Goal: Communication & Community: Answer question/provide support

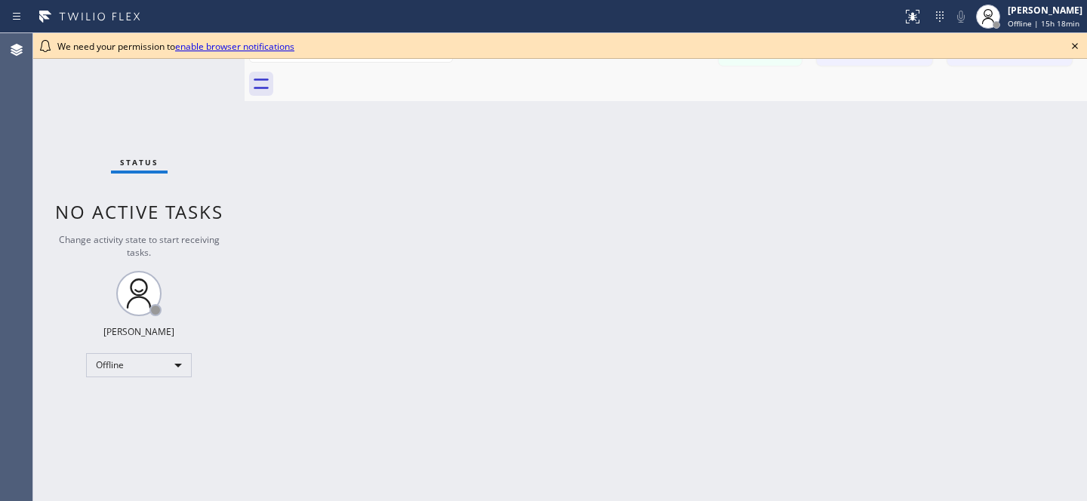
click at [1074, 39] on icon at bounding box center [1075, 46] width 18 height 18
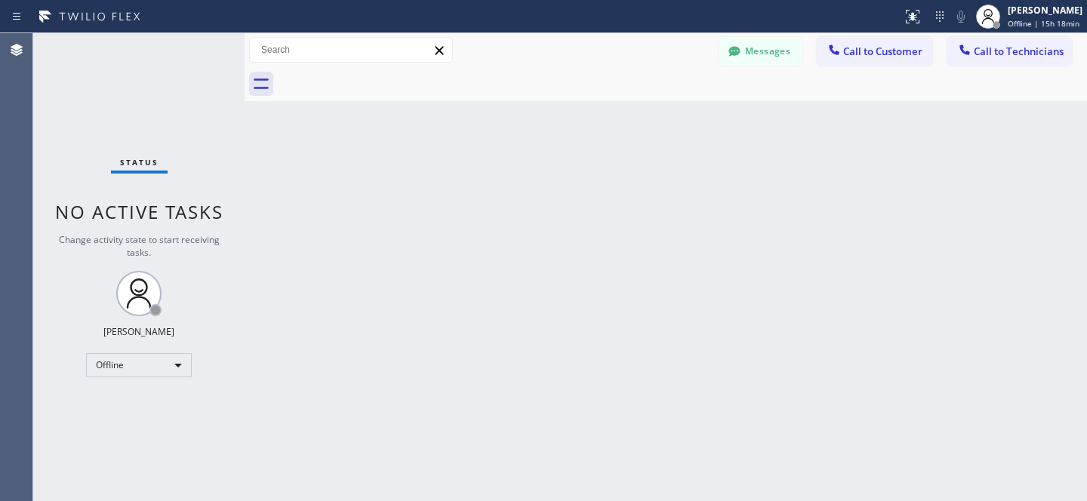
drag, startPoint x: 519, startPoint y: 199, endPoint x: 561, endPoint y: 179, distance: 46.3
click at [520, 199] on div "Back to Dashboard Change Sender ID Customers Technicians [PERSON_NAME] [DATE] 1…" at bounding box center [666, 267] width 843 height 468
click at [764, 57] on button "Messages" at bounding box center [760, 51] width 83 height 29
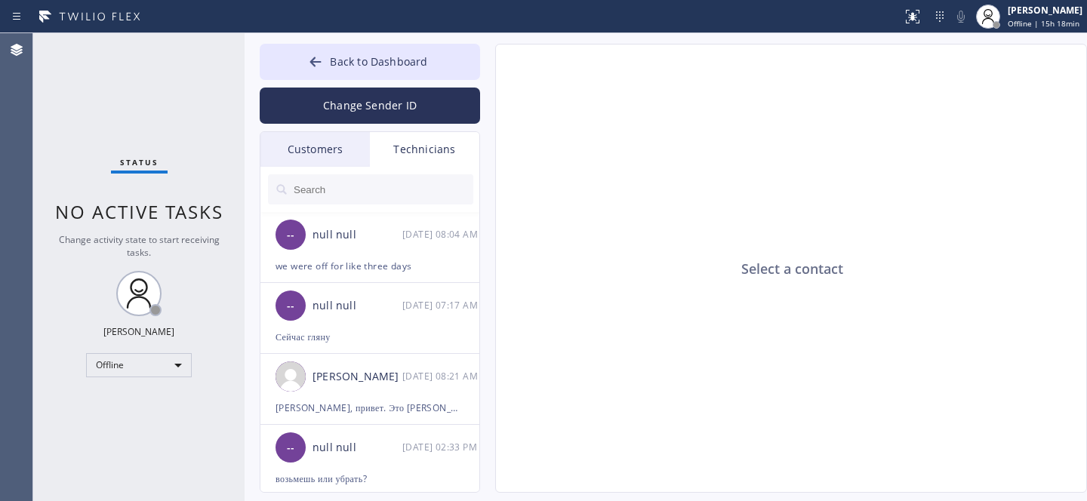
click at [329, 146] on div "Customers" at bounding box center [314, 149] width 109 height 35
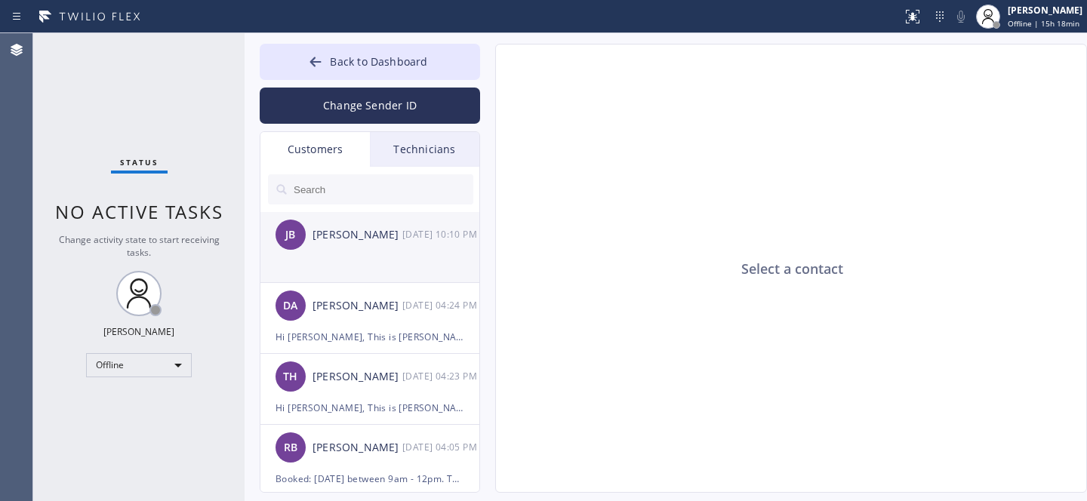
click at [347, 264] on li "[PERSON_NAME] [DATE] 10:10 PM" at bounding box center [370, 247] width 220 height 71
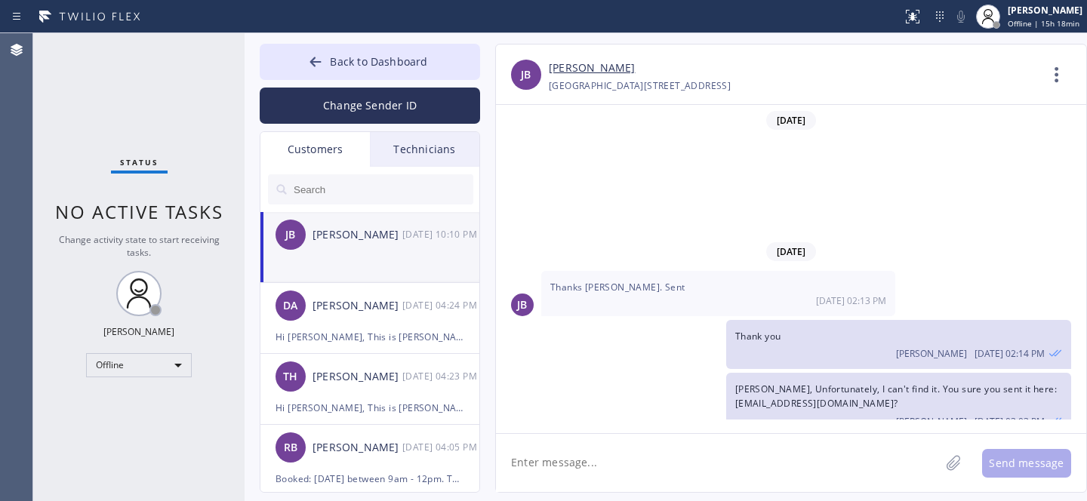
scroll to position [211, 0]
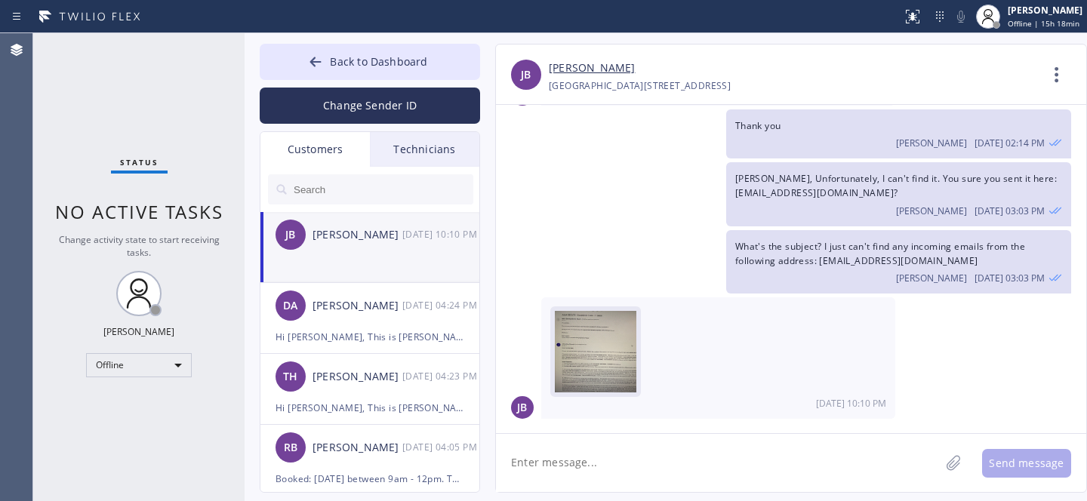
click at [591, 359] on img at bounding box center [596, 356] width 82 height 91
click at [584, 69] on link "[PERSON_NAME]" at bounding box center [592, 68] width 86 height 17
click at [645, 464] on textarea at bounding box center [718, 463] width 444 height 58
click at [587, 455] on textarea at bounding box center [718, 463] width 444 height 58
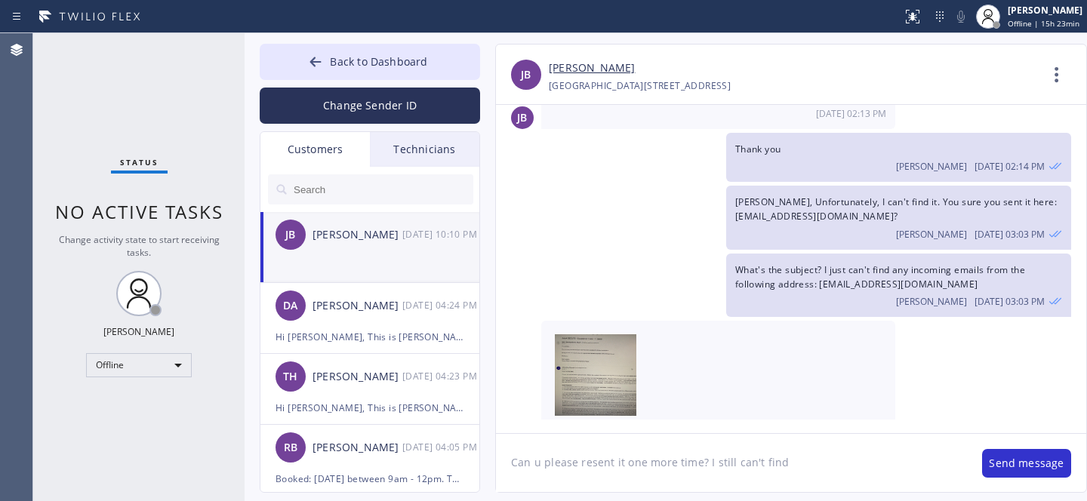
scroll to position [109, 0]
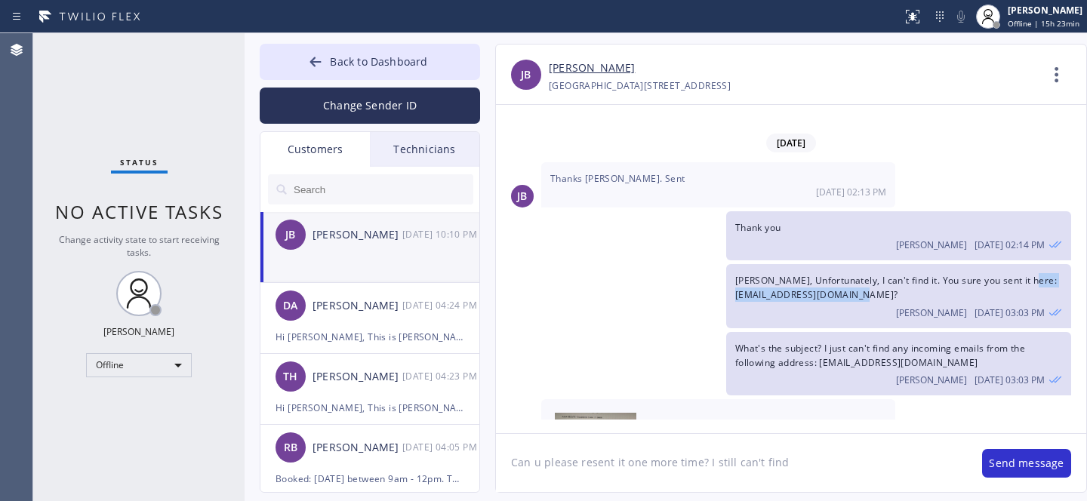
drag, startPoint x: 735, startPoint y: 294, endPoint x: 871, endPoint y: 294, distance: 135.1
click at [871, 294] on span "[PERSON_NAME], Unfortunately, I can't find it. You sure you sent it here: [EMAI…" at bounding box center [896, 287] width 322 height 27
copy span "[EMAIL_ADDRESS][DOMAIN_NAME]"
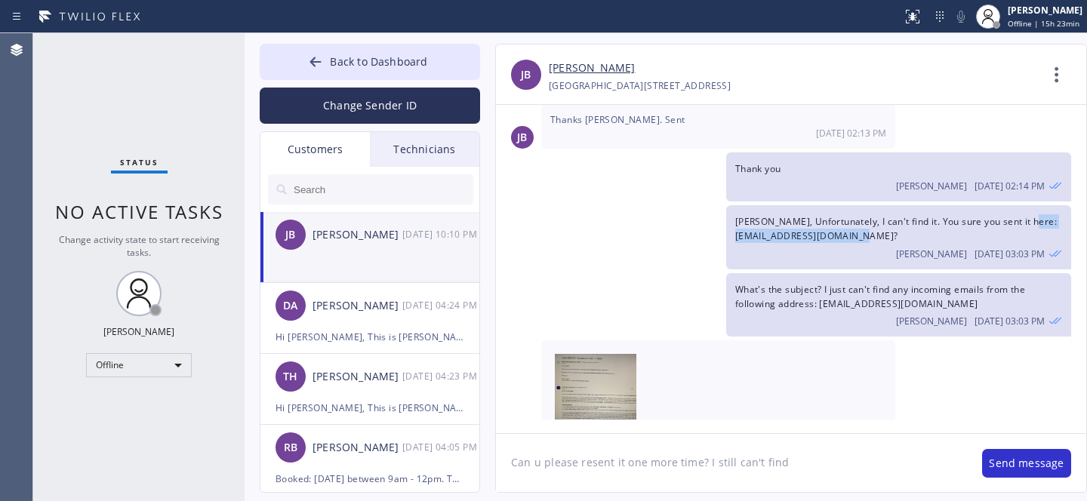
scroll to position [211, 0]
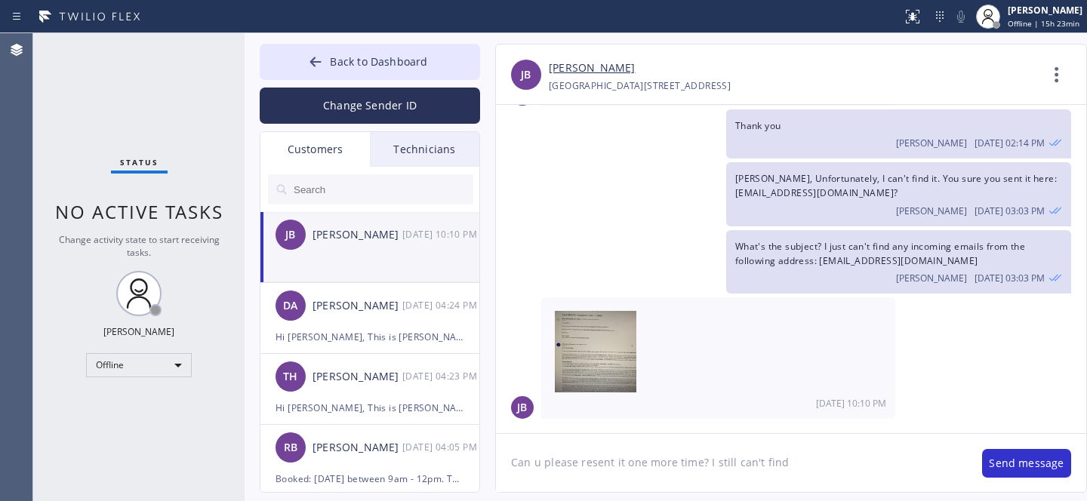
click at [800, 462] on textarea "Can u please resent it one more time? I still can't find" at bounding box center [731, 463] width 471 height 58
click at [698, 464] on textarea "Can u please resent it one more time? I still can't find" at bounding box center [731, 463] width 471 height 58
paste textarea "[EMAIL_ADDRESS][DOMAIN_NAME]"
click at [965, 466] on textarea "Can u please resent it one more time here: [EMAIL_ADDRESS][DOMAIN_NAME]? I stil…" at bounding box center [731, 463] width 471 height 58
type textarea "Can u please resent it one more time here: [EMAIL_ADDRESS][DOMAIN_NAME]? I stil…"
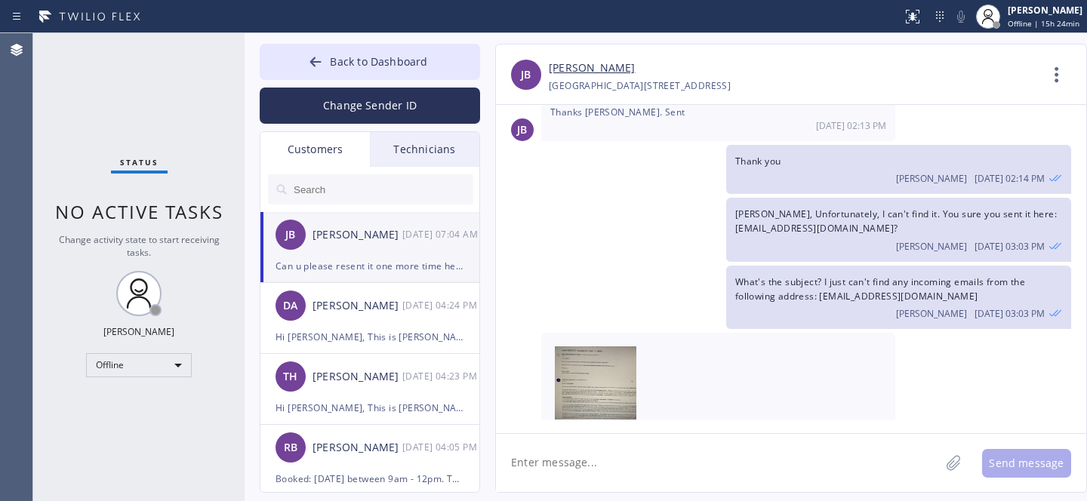
scroll to position [310, 0]
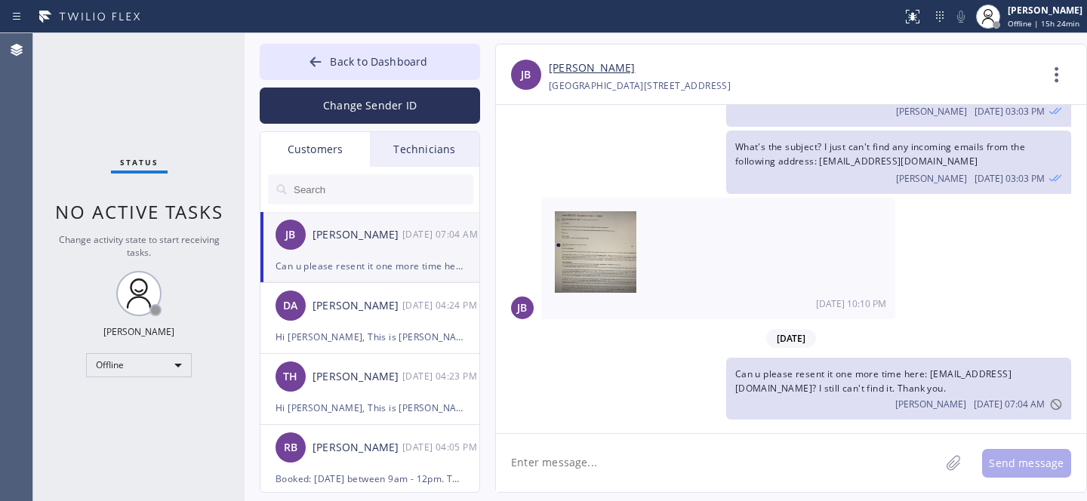
click at [330, 239] on div "[PERSON_NAME]" at bounding box center [358, 235] width 90 height 17
click at [341, 56] on span "Back to Dashboard" at bounding box center [378, 61] width 97 height 14
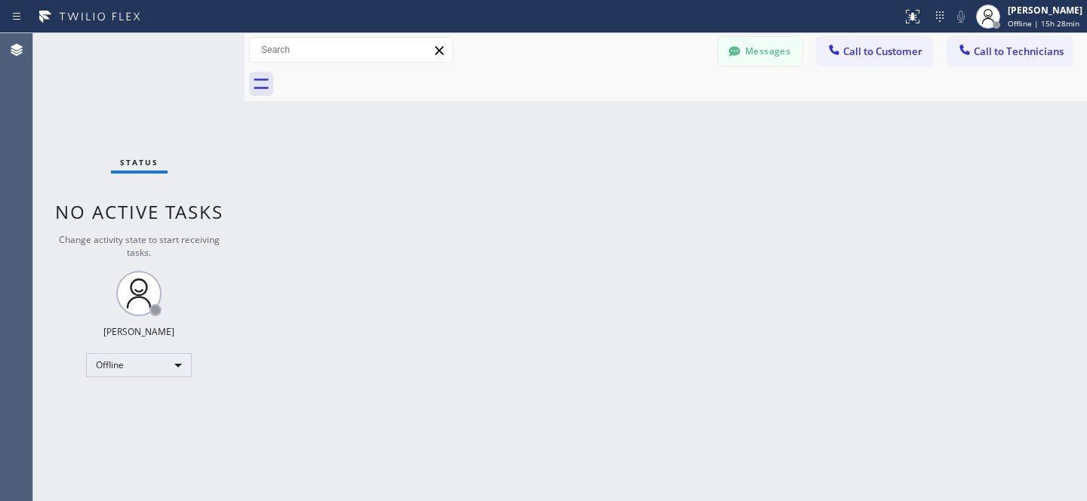
click at [734, 37] on button "Messages" at bounding box center [760, 51] width 83 height 29
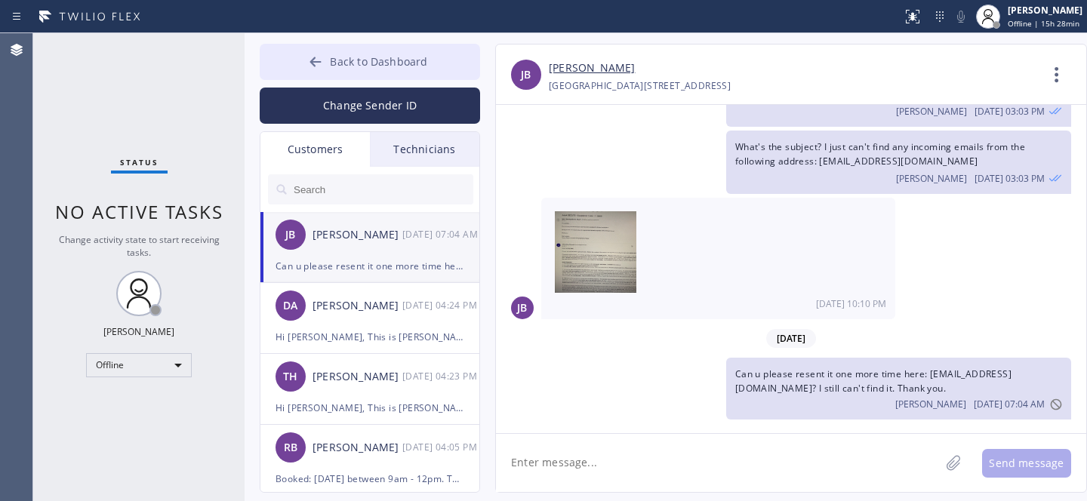
click at [348, 63] on span "Back to Dashboard" at bounding box center [378, 61] width 97 height 14
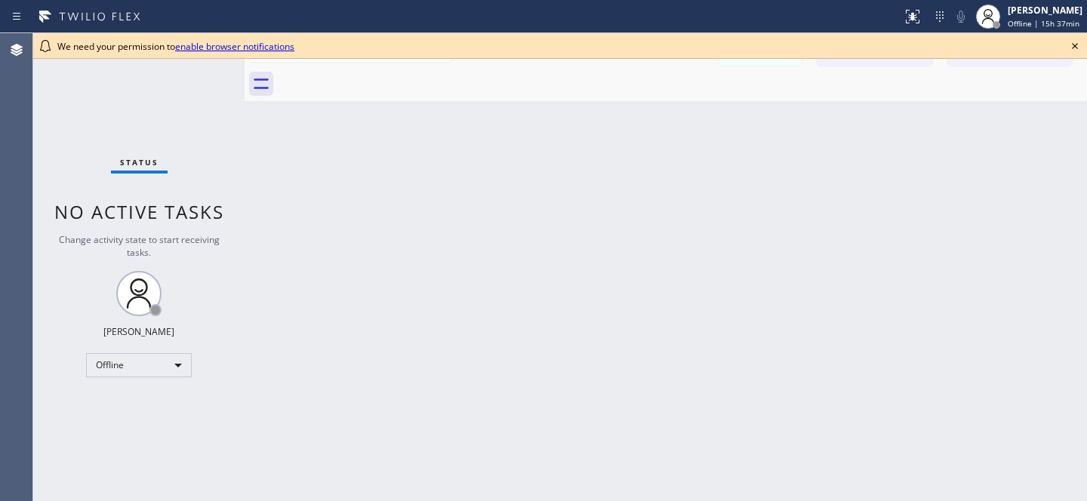
click at [1074, 45] on icon at bounding box center [1075, 46] width 6 height 6
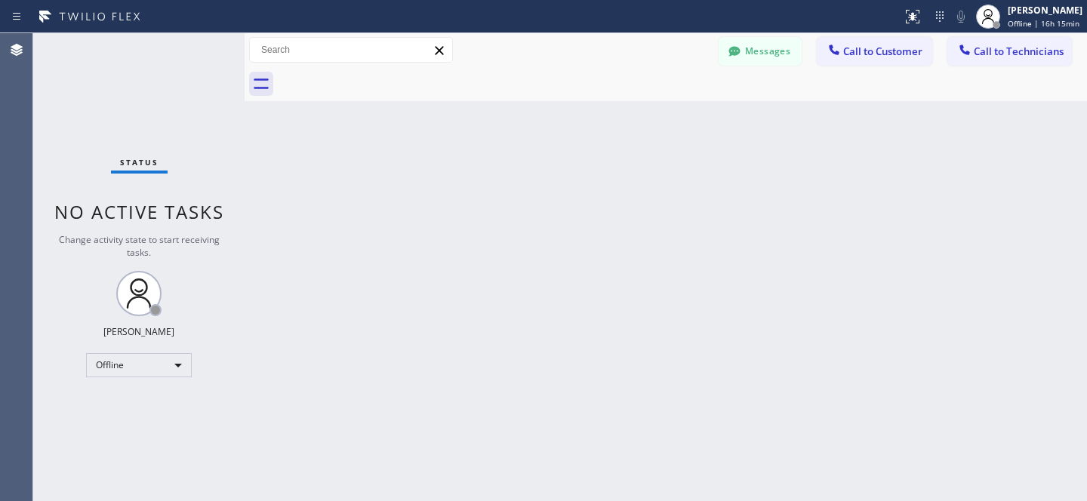
click at [746, 35] on div "Messages Call to Customer Call to Technicians Outbound call Location Search loc…" at bounding box center [666, 50] width 843 height 34
click at [754, 54] on button "Messages" at bounding box center [760, 51] width 83 height 29
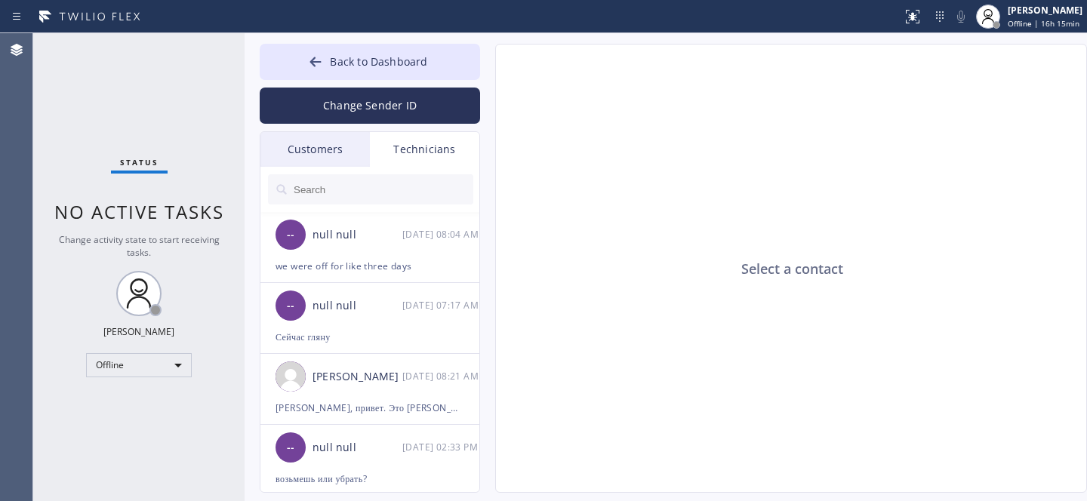
click at [320, 153] on div "Customers" at bounding box center [314, 149] width 109 height 35
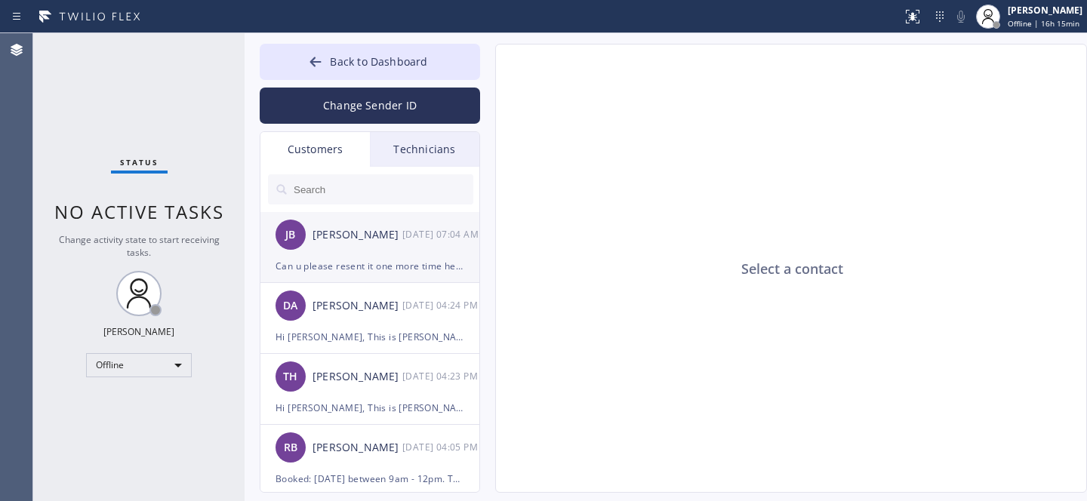
click at [371, 276] on li "JB Jonathan Boucek 09/18 07:04 AM Can u please resent it one more time here: in…" at bounding box center [370, 247] width 220 height 71
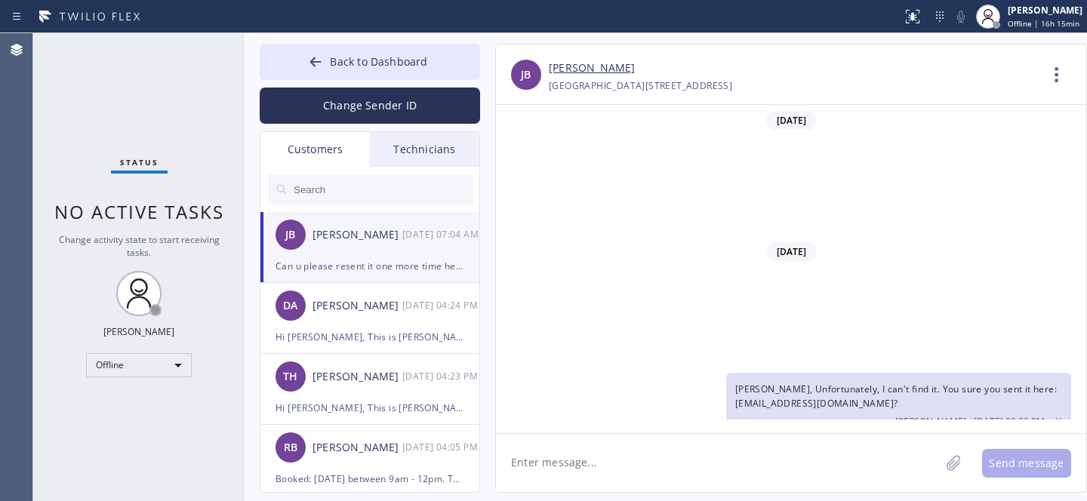
scroll to position [310, 0]
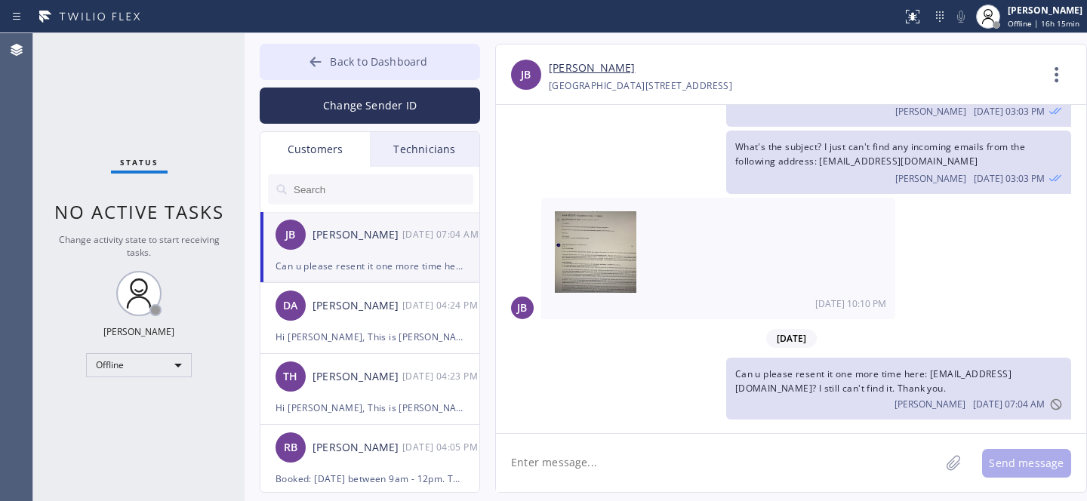
click at [328, 58] on button "Back to Dashboard" at bounding box center [370, 62] width 220 height 36
